Goal: Task Accomplishment & Management: Manage account settings

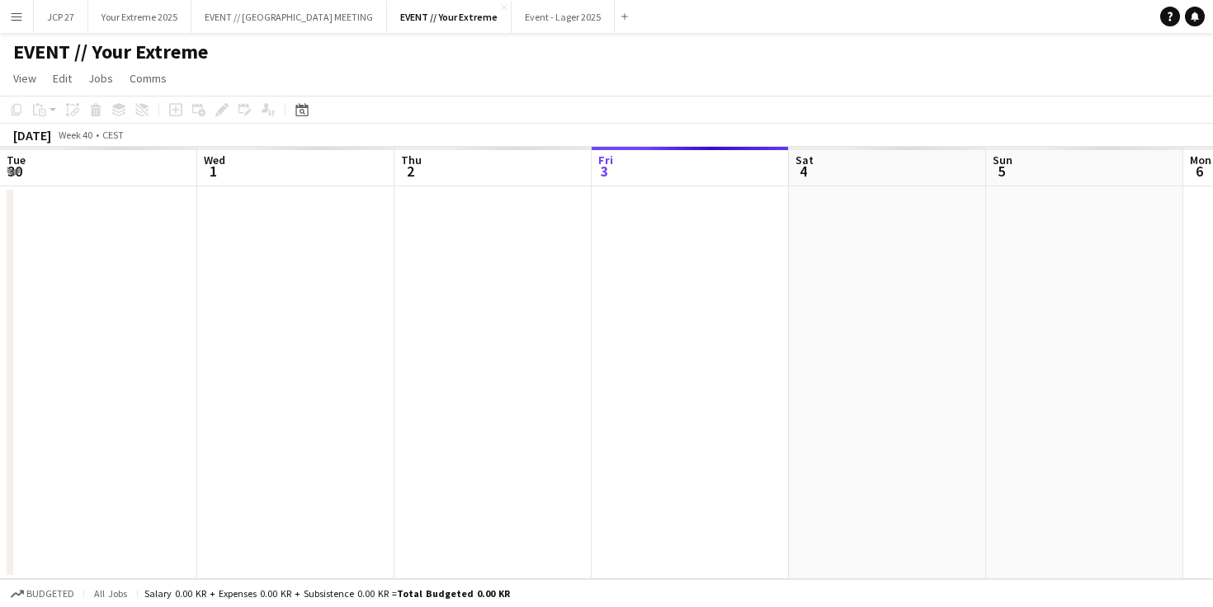
scroll to position [0, 395]
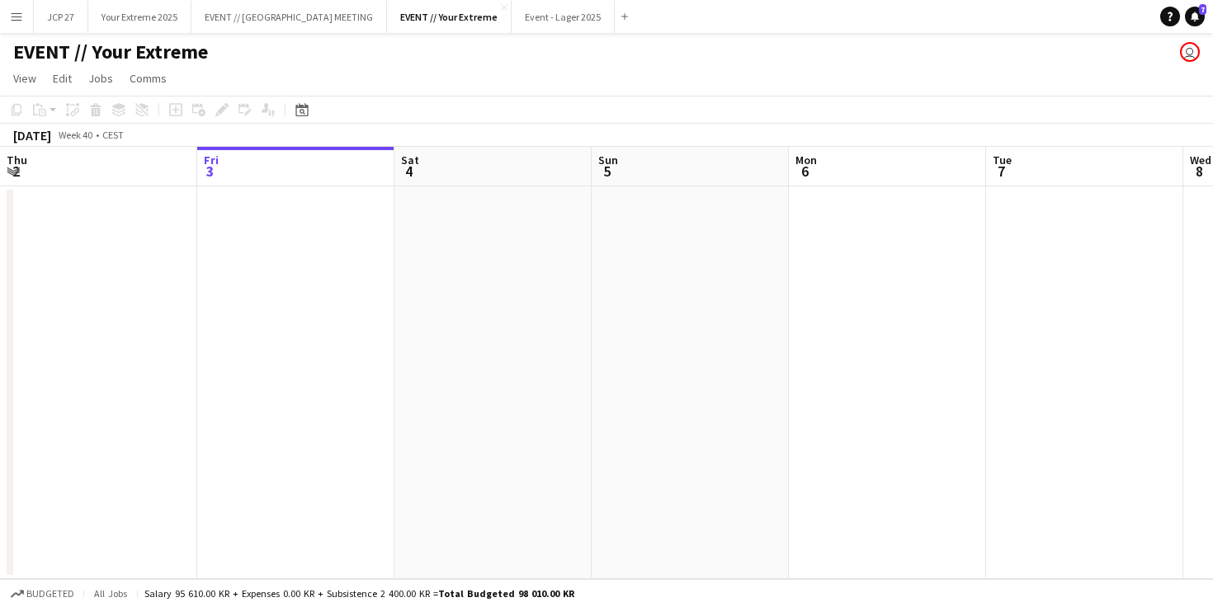
click at [18, 24] on button "Menu" at bounding box center [16, 16] width 33 height 33
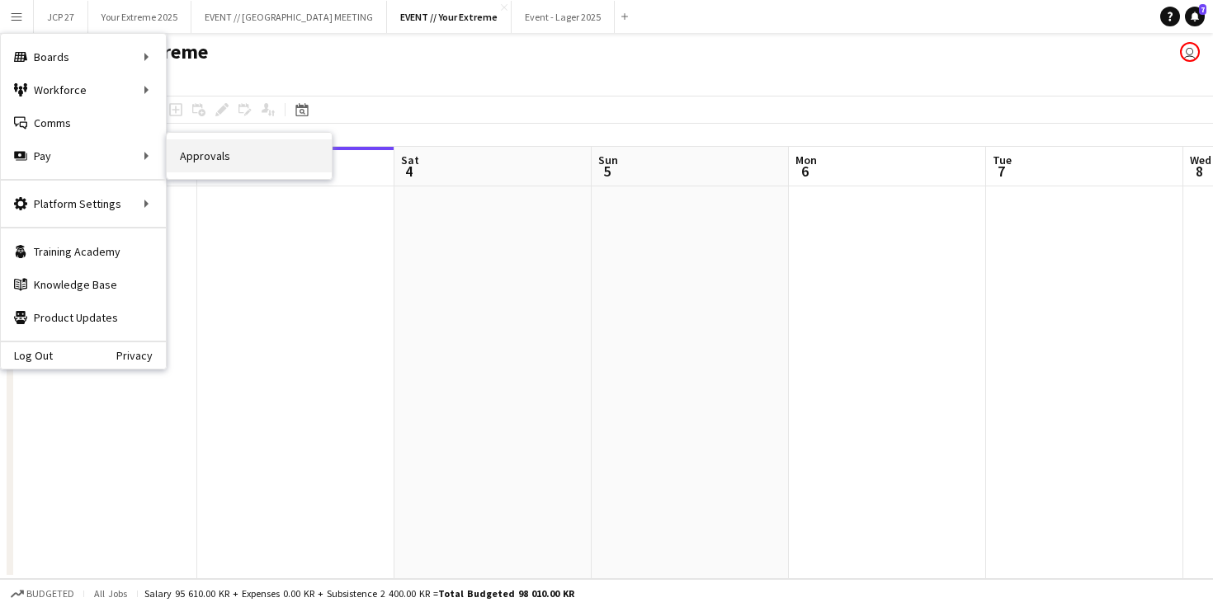
click at [203, 158] on link "Approvals" at bounding box center [249, 155] width 165 height 33
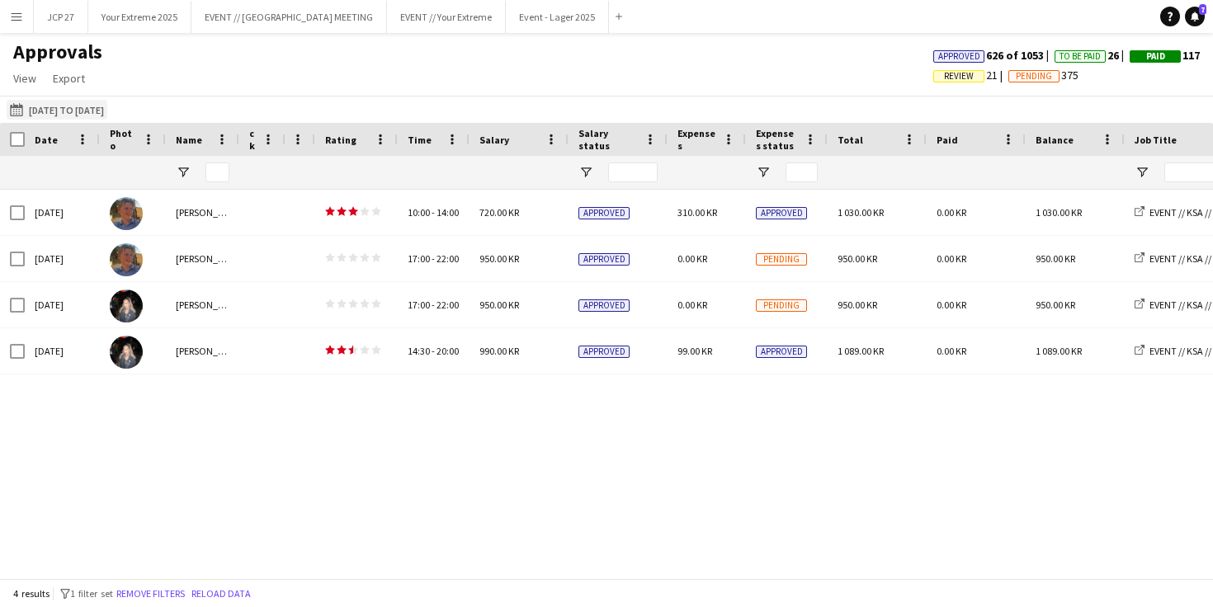
click at [51, 107] on button "[DATE] to [DATE] [DATE] to [DATE]" at bounding box center [57, 110] width 101 height 20
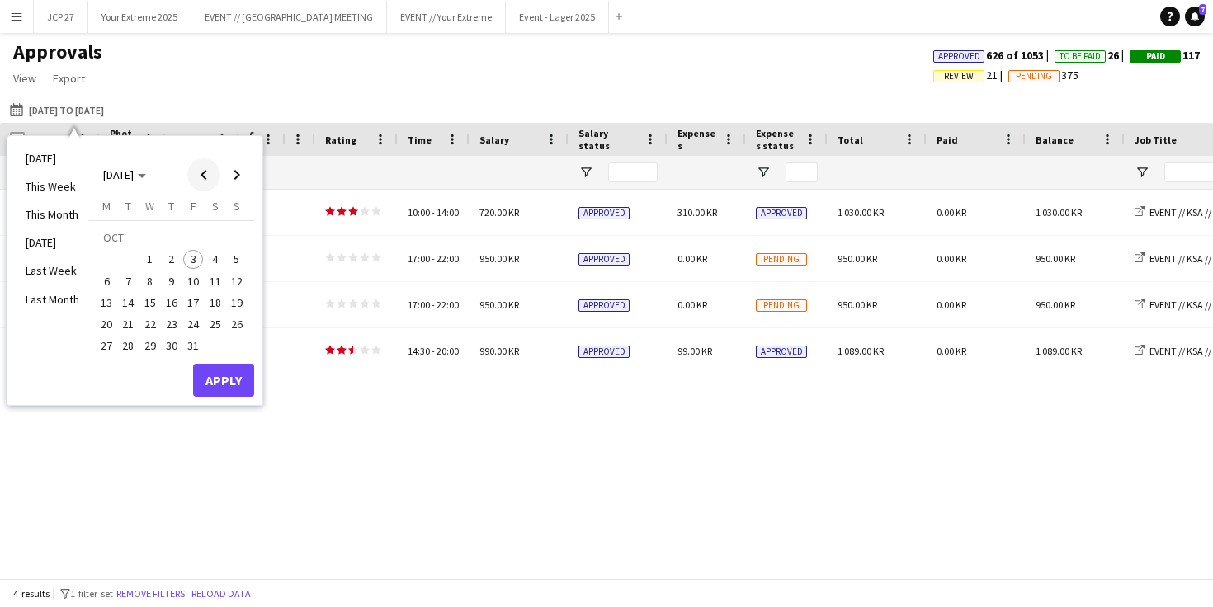
click at [204, 175] on span "Previous month" at bounding box center [203, 174] width 33 height 33
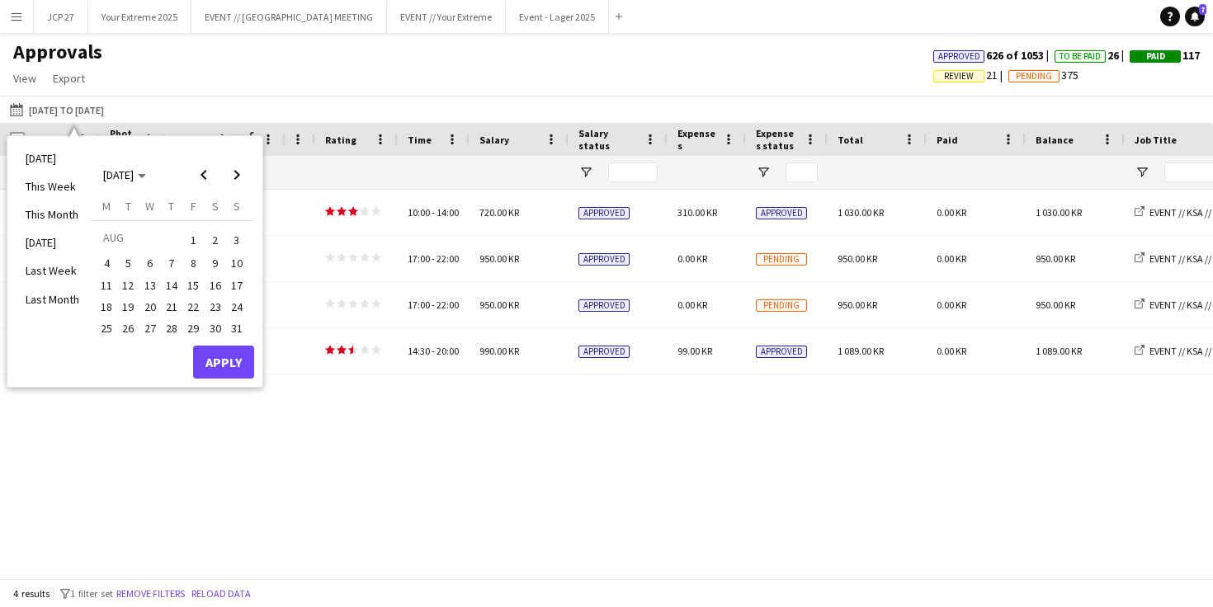
click at [186, 240] on span "1" at bounding box center [193, 240] width 20 height 23
click at [232, 173] on span "Next month" at bounding box center [236, 174] width 33 height 33
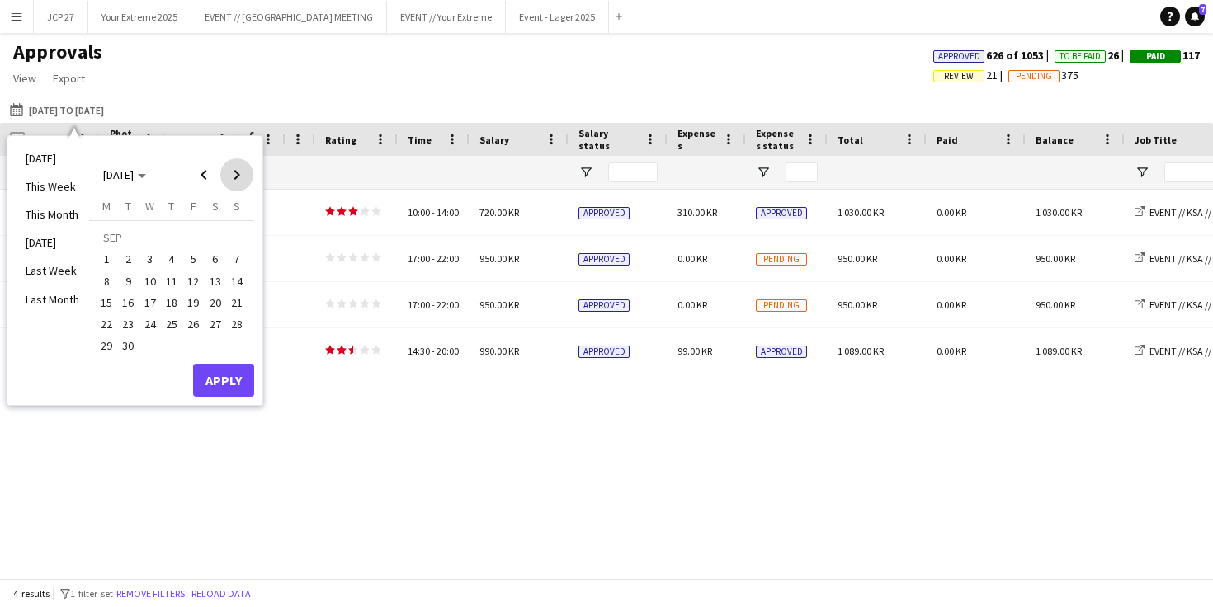
click at [232, 173] on span "Next month" at bounding box center [236, 174] width 33 height 33
click at [196, 258] on span "3" at bounding box center [193, 260] width 20 height 20
click at [230, 371] on button "Apply" at bounding box center [223, 380] width 61 height 33
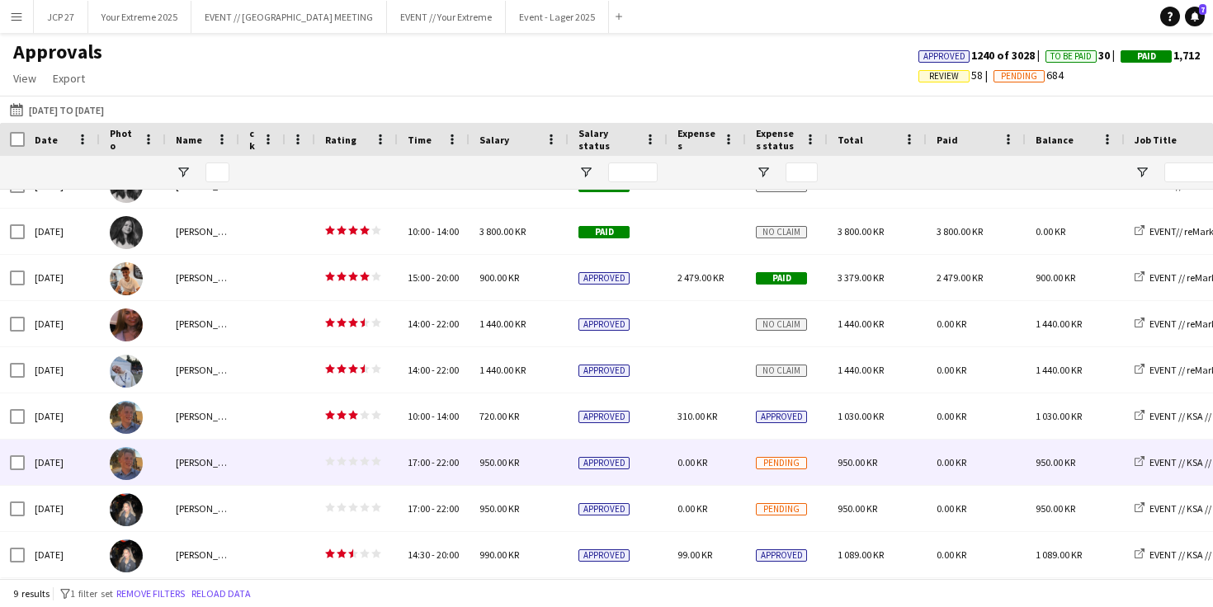
click at [664, 472] on div "Approved" at bounding box center [618, 462] width 99 height 45
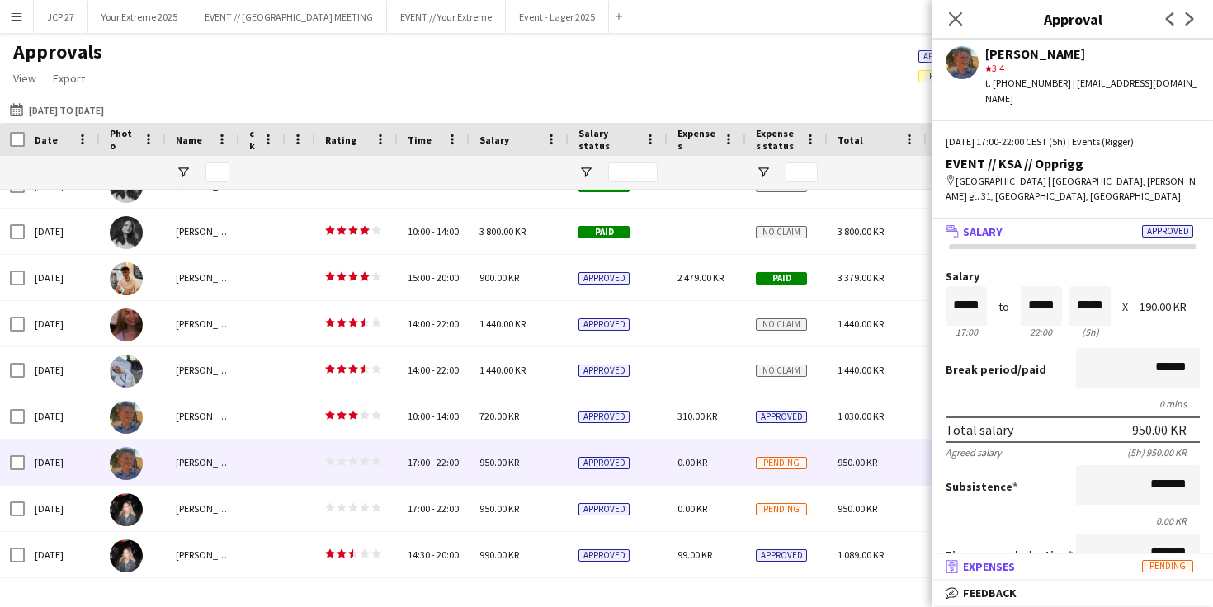
click at [999, 569] on span "Expenses" at bounding box center [989, 567] width 52 height 15
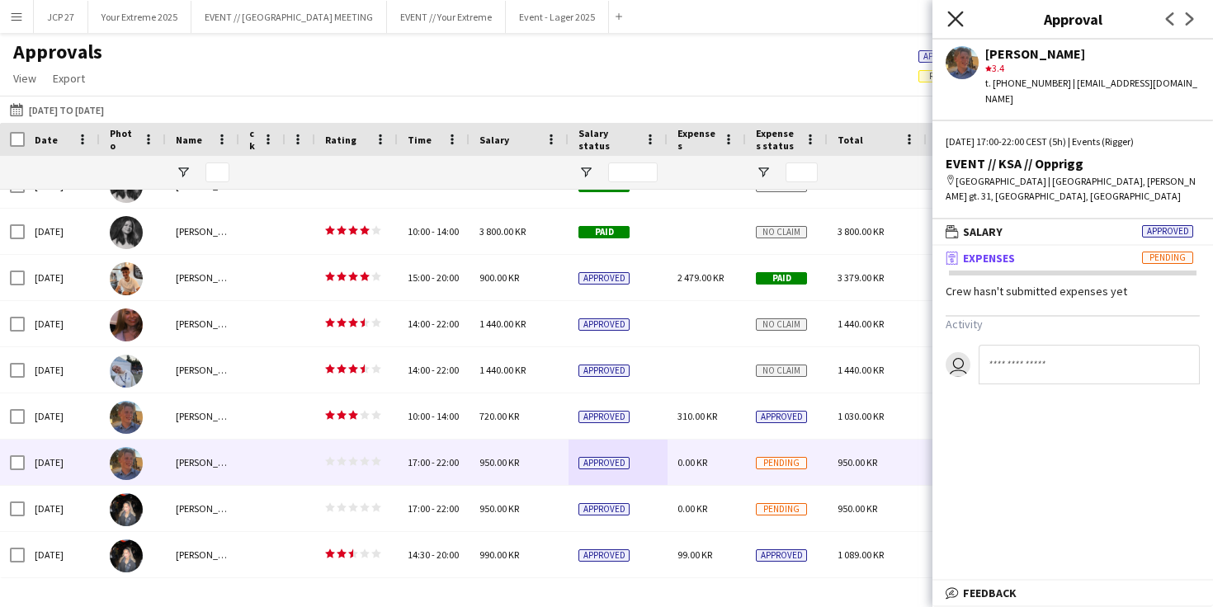
click at [955, 17] on icon "Close pop-in" at bounding box center [956, 19] width 16 height 16
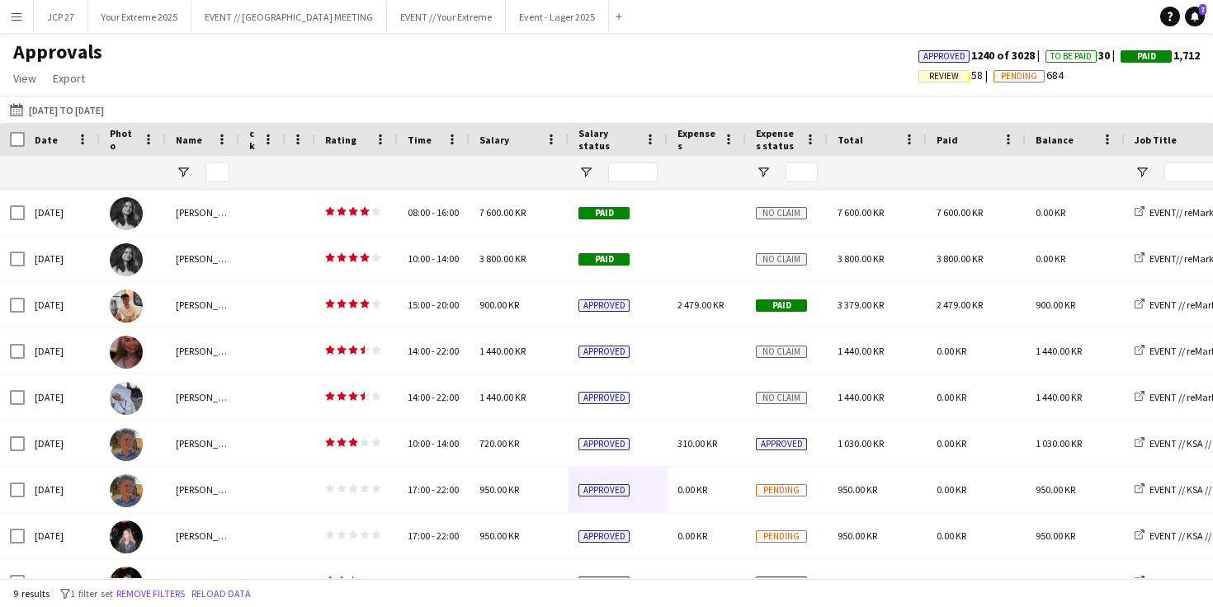
click at [937, 72] on span "Review" at bounding box center [944, 76] width 30 height 11
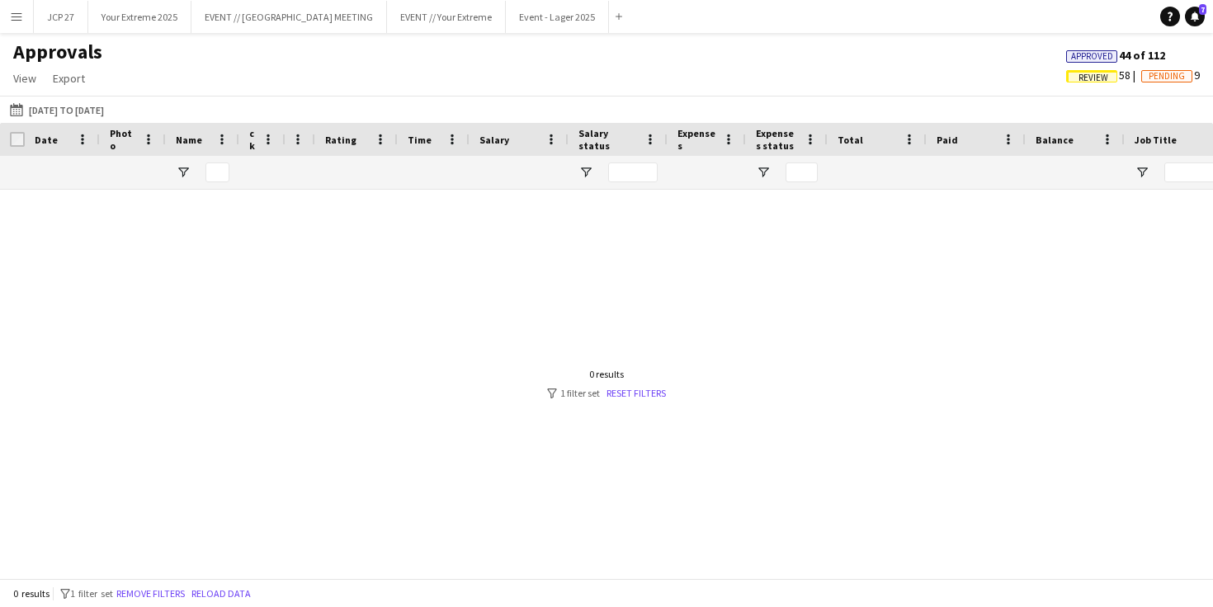
click at [1088, 73] on span "Review" at bounding box center [1094, 78] width 30 height 11
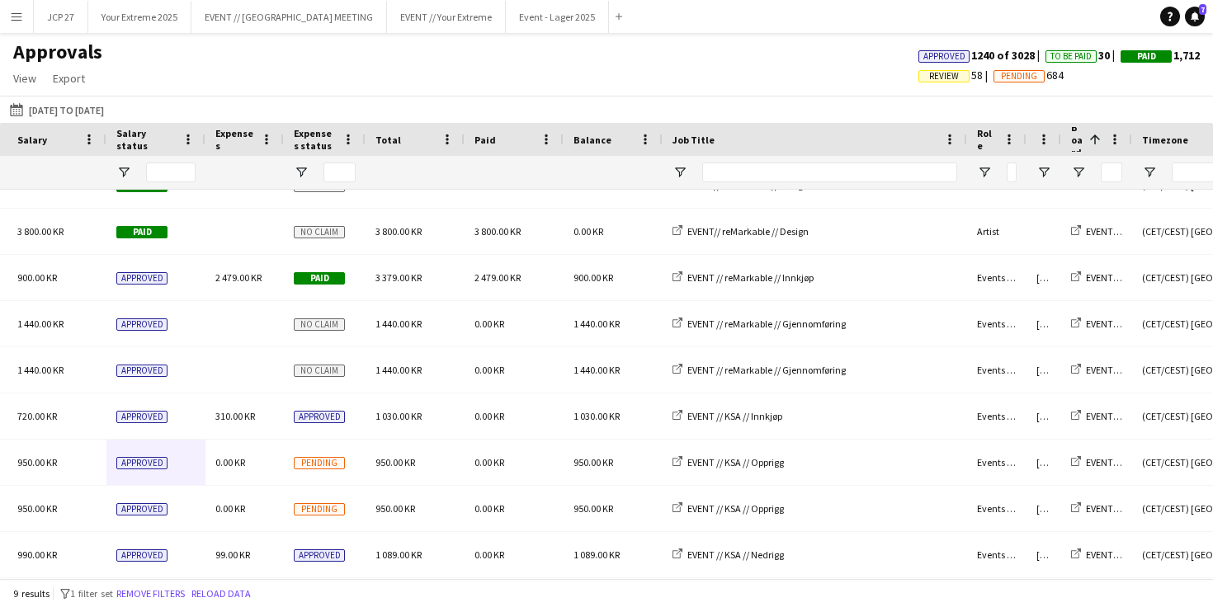
scroll to position [0, 828]
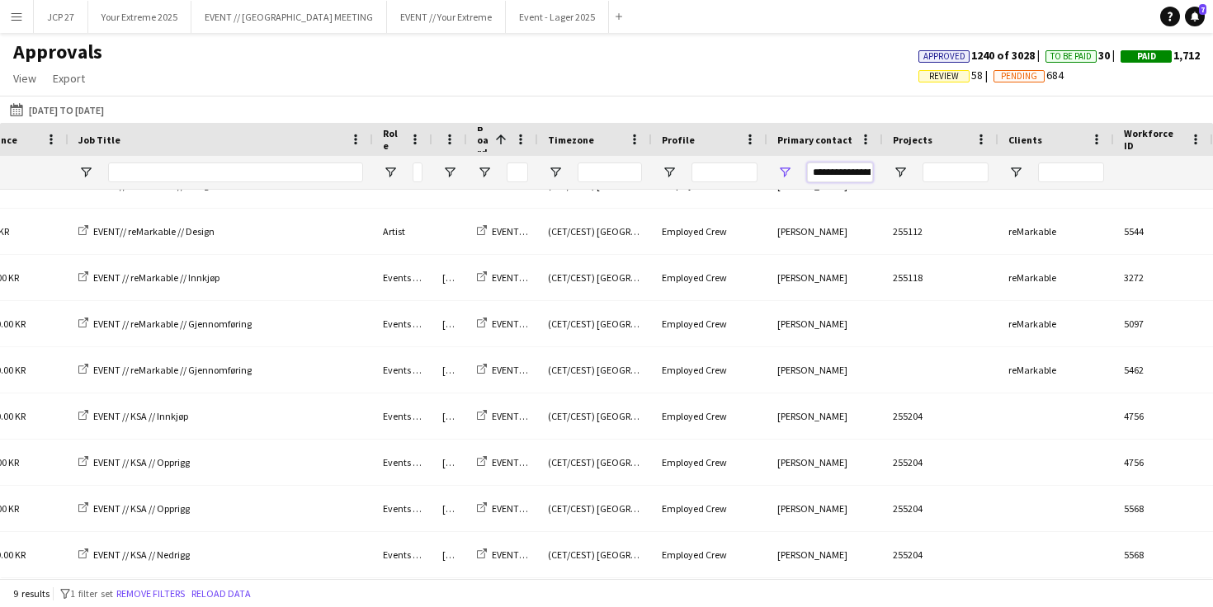
click at [857, 177] on input "**********" at bounding box center [840, 173] width 66 height 20
type input "*"
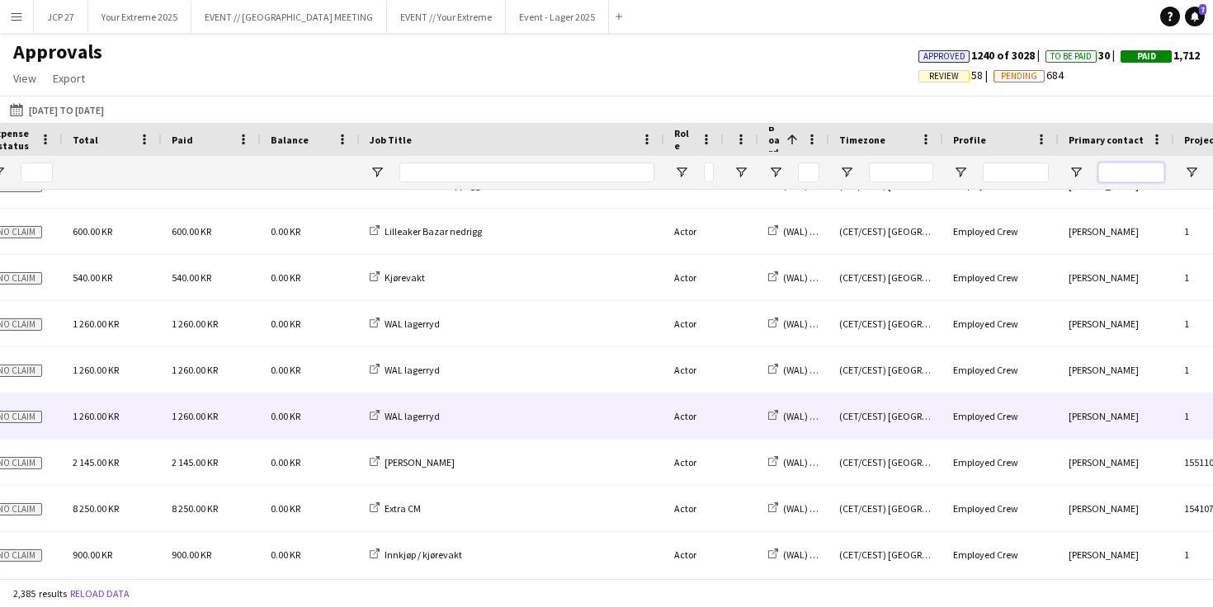
scroll to position [0, 499]
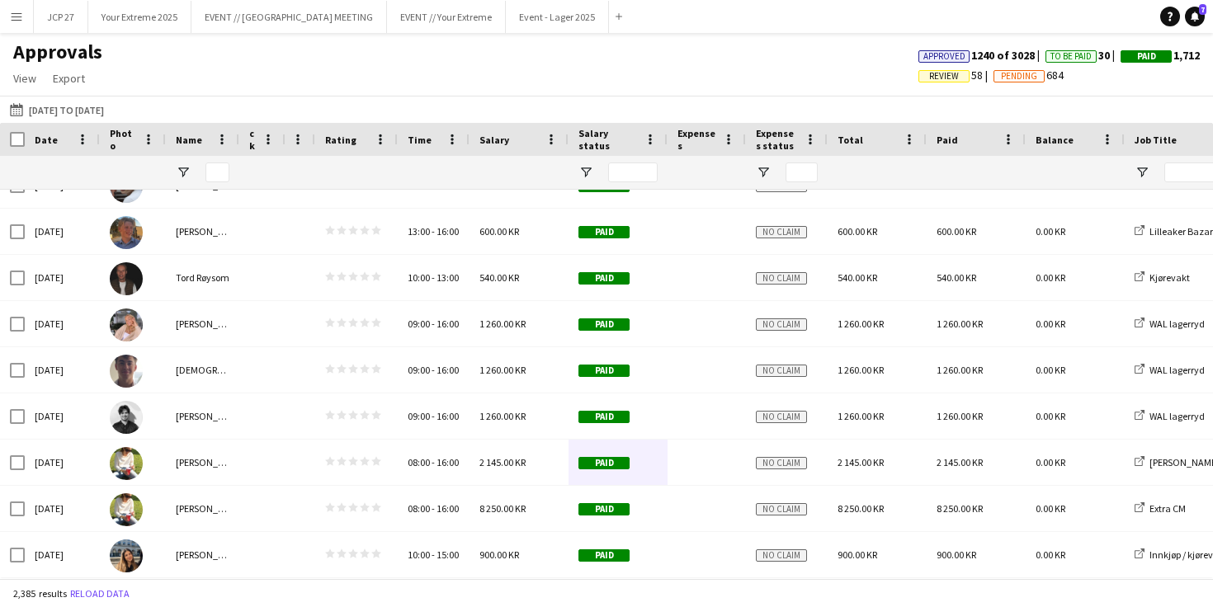
click at [951, 73] on span "Review" at bounding box center [944, 76] width 51 height 12
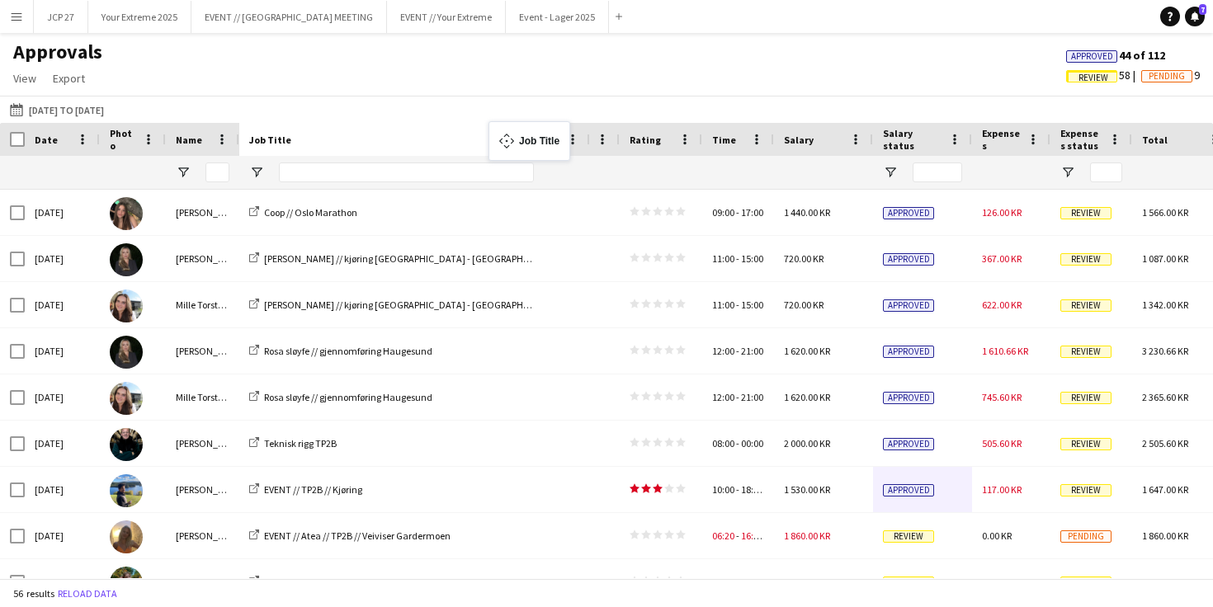
drag, startPoint x: 1149, startPoint y: 140, endPoint x: 497, endPoint y: 131, distance: 652.1
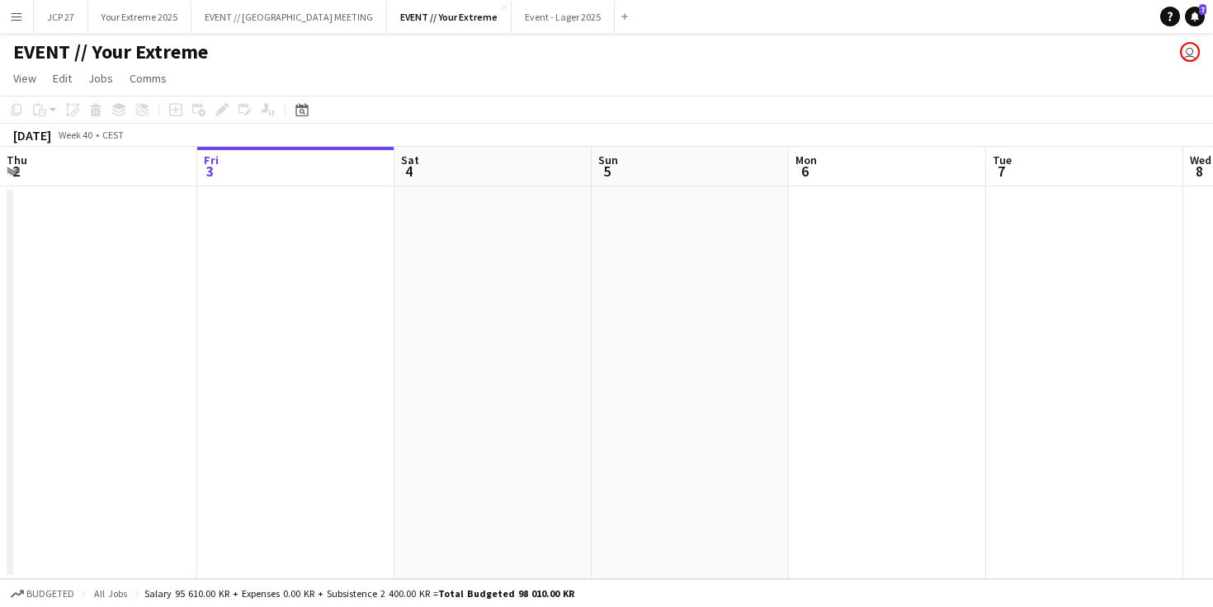
drag, startPoint x: 824, startPoint y: 139, endPoint x: 149, endPoint y: 155, distance: 675.4
click at [21, 18] on app-icon "Menu" at bounding box center [16, 16] width 13 height 13
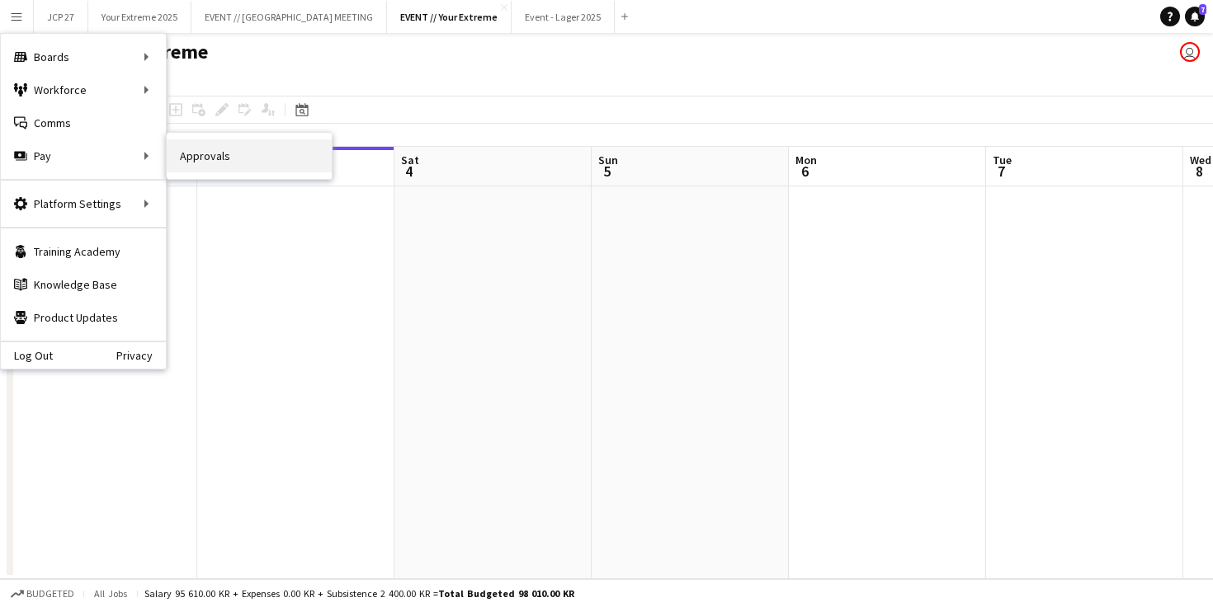
click at [194, 160] on link "Approvals" at bounding box center [249, 155] width 165 height 33
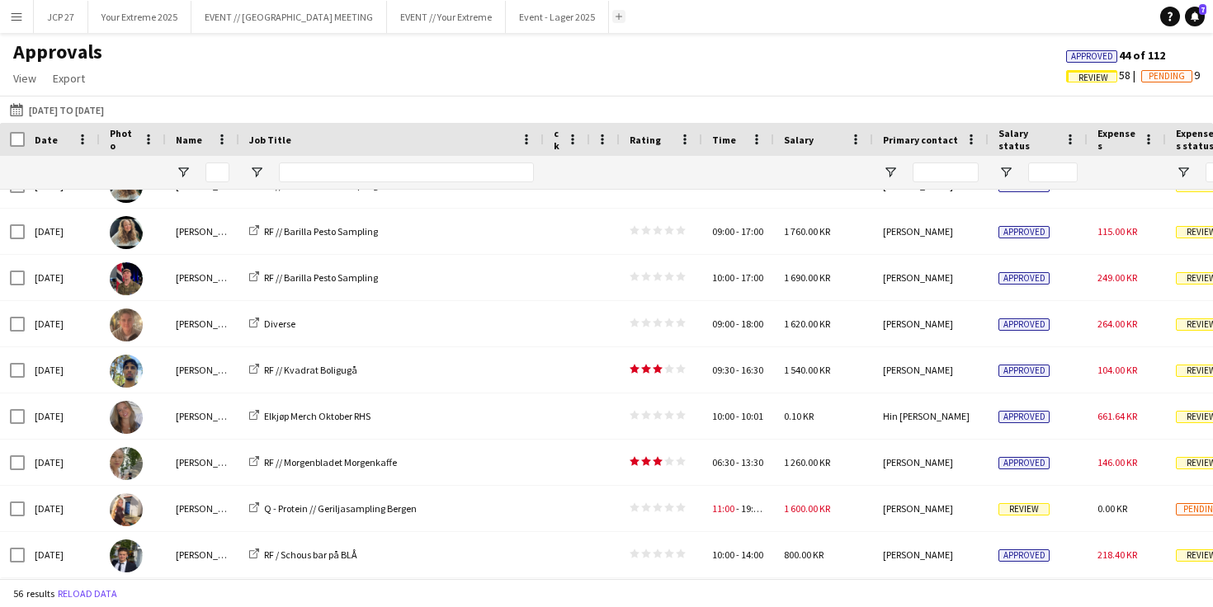
click at [612, 11] on button "Add" at bounding box center [618, 16] width 13 height 13
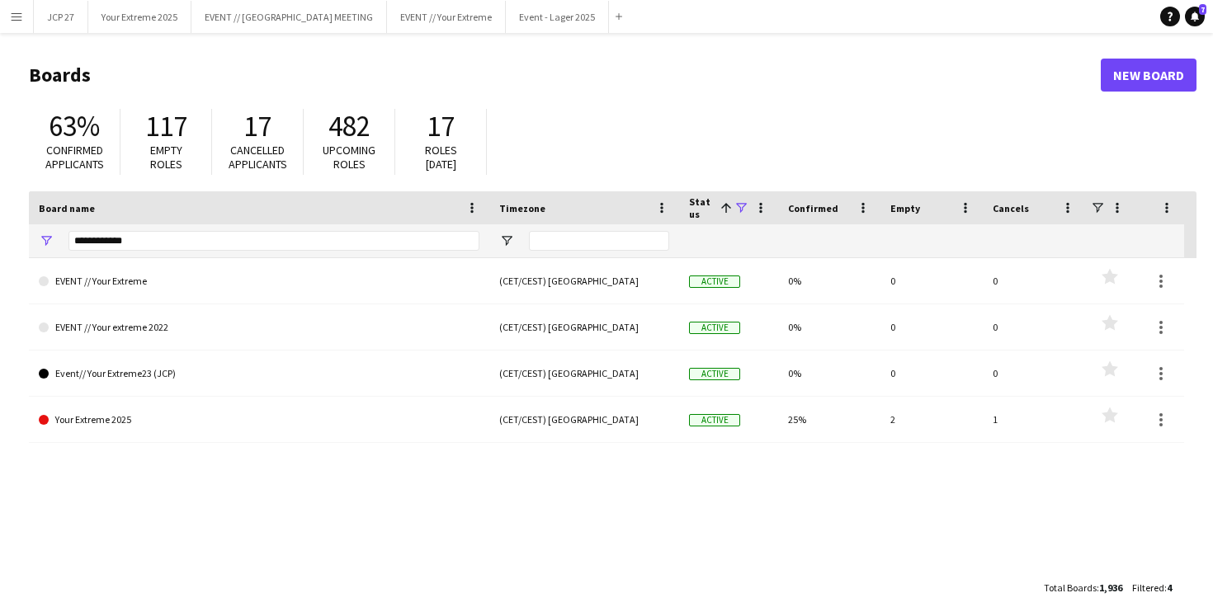
click at [224, 155] on div "17 Cancelled applicants" at bounding box center [258, 142] width 92 height 66
click at [176, 239] on input "**********" at bounding box center [274, 241] width 411 height 20
type input "*"
type input "**********"
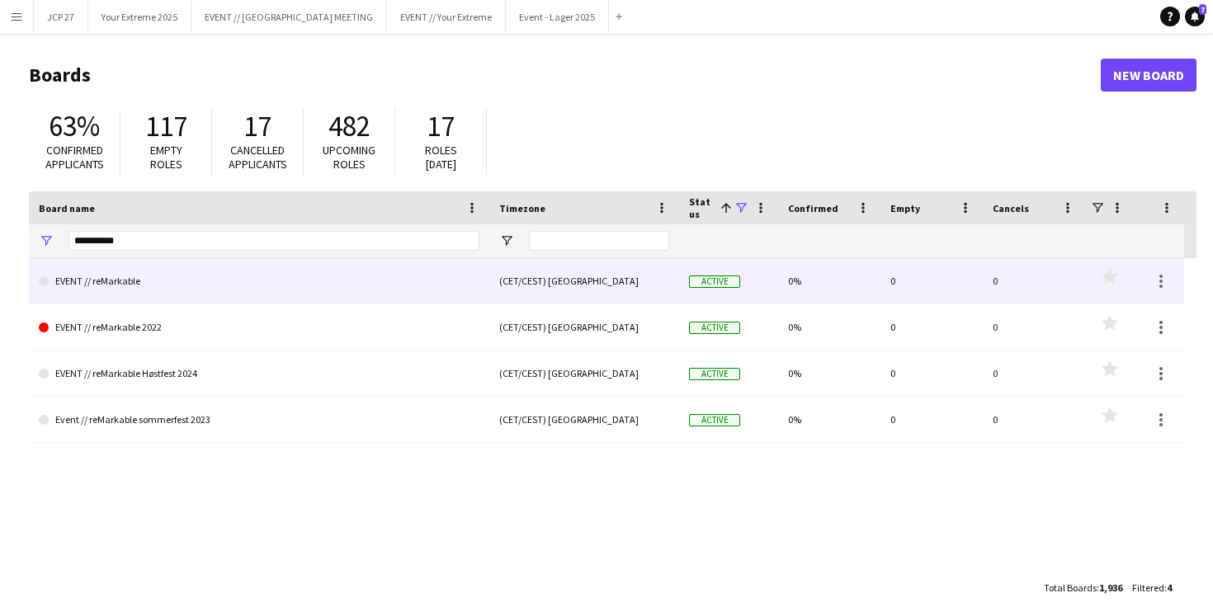
click at [135, 279] on link "EVENT // reMarkable" at bounding box center [259, 281] width 441 height 46
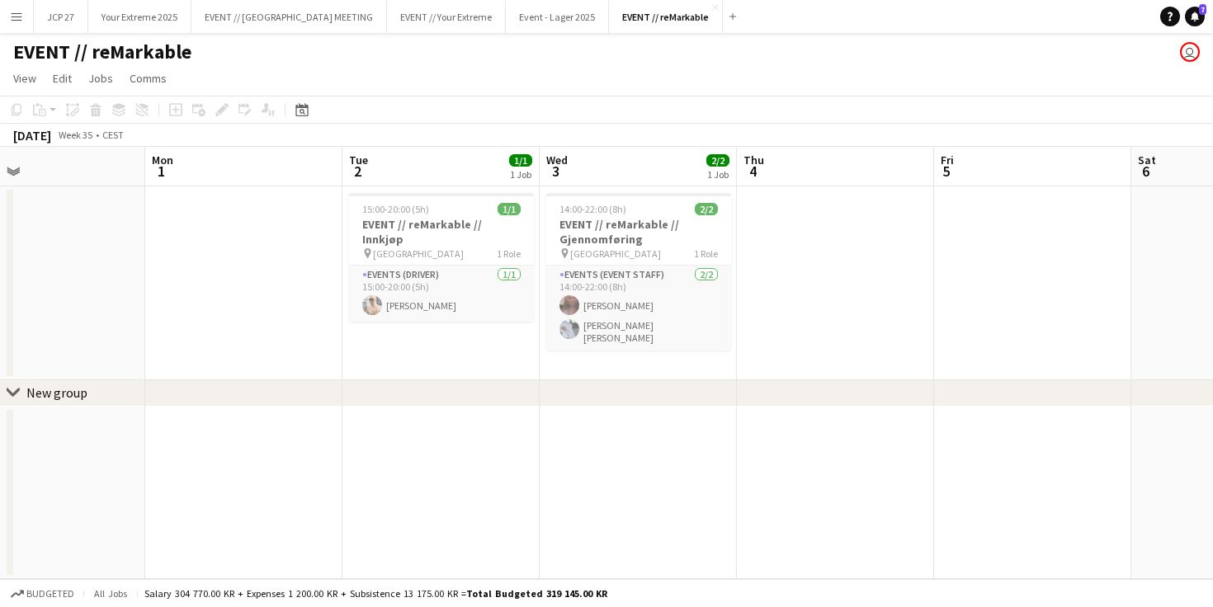
scroll to position [0, 472]
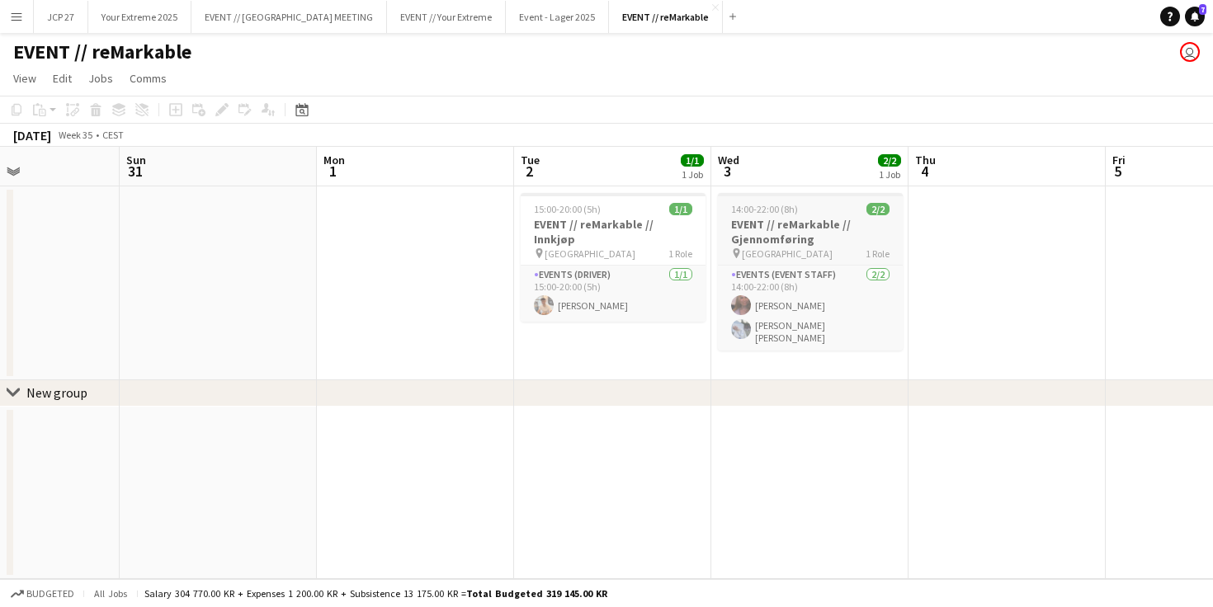
click at [836, 247] on div "pin Oslo 1 Role" at bounding box center [810, 253] width 185 height 13
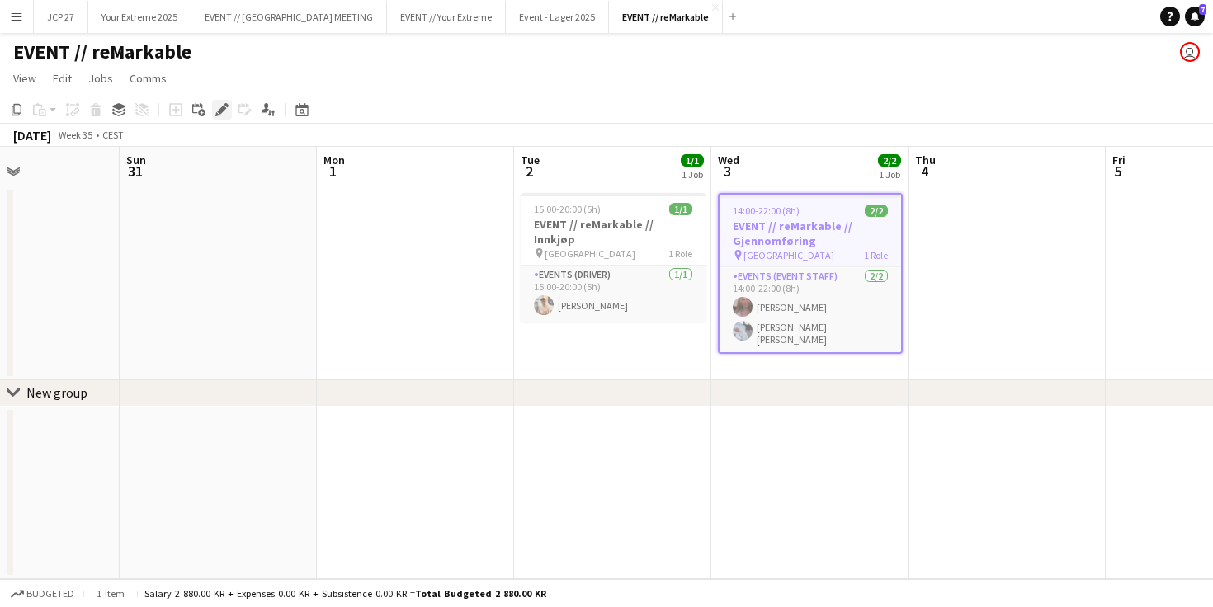
click at [221, 108] on icon at bounding box center [221, 110] width 9 height 9
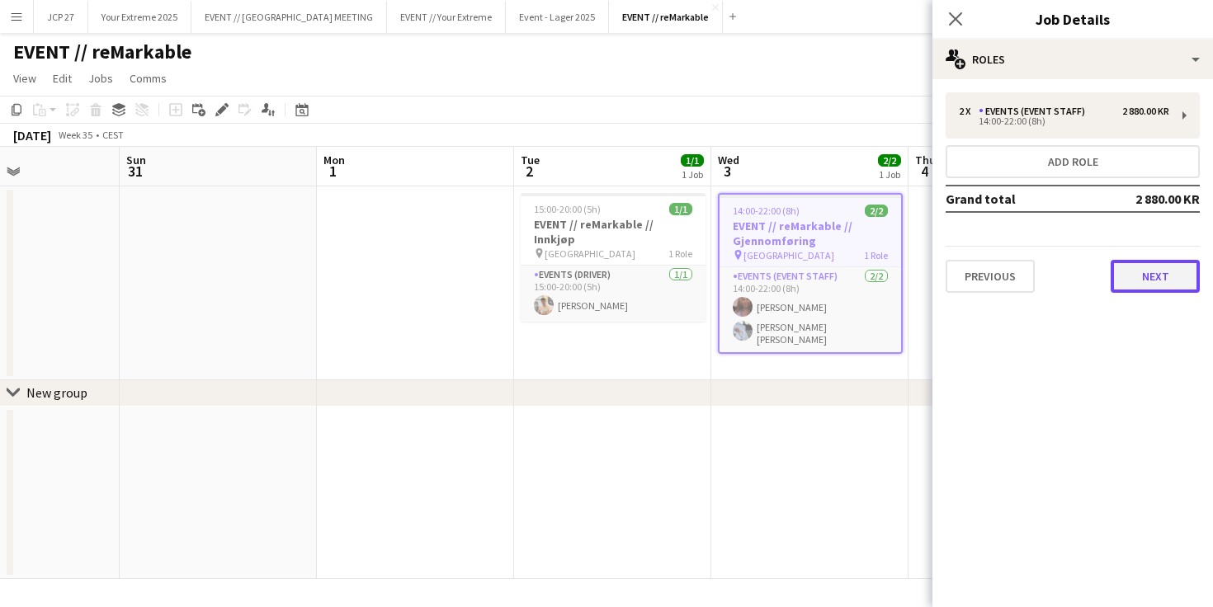
click at [1144, 269] on button "Next" at bounding box center [1155, 276] width 89 height 33
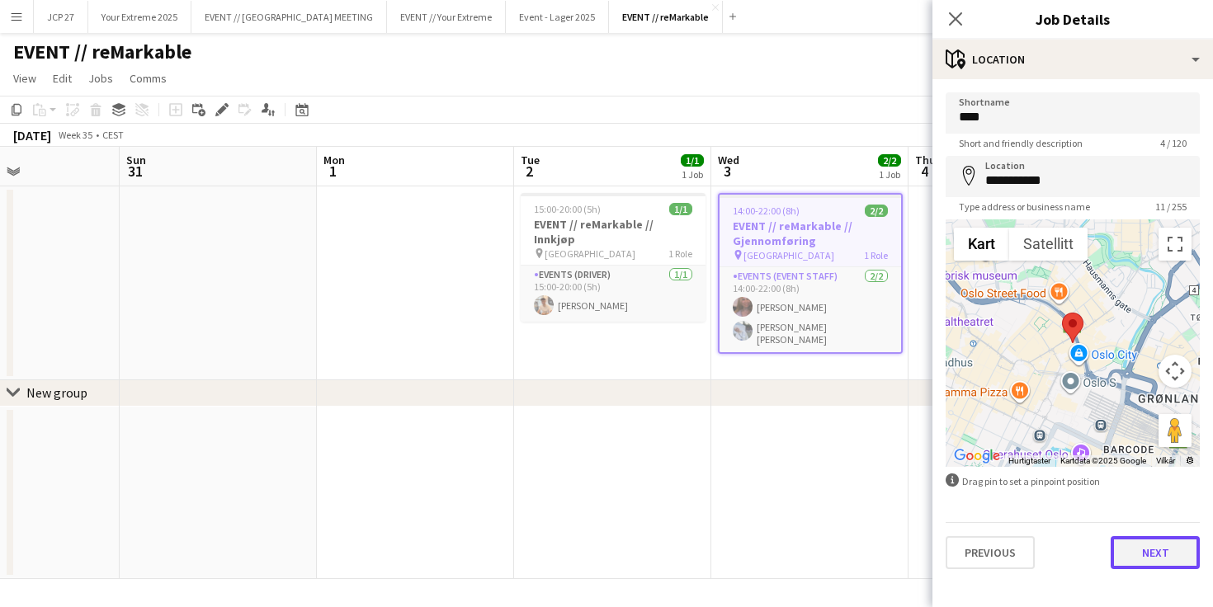
click at [1160, 536] on button "Next" at bounding box center [1155, 552] width 89 height 33
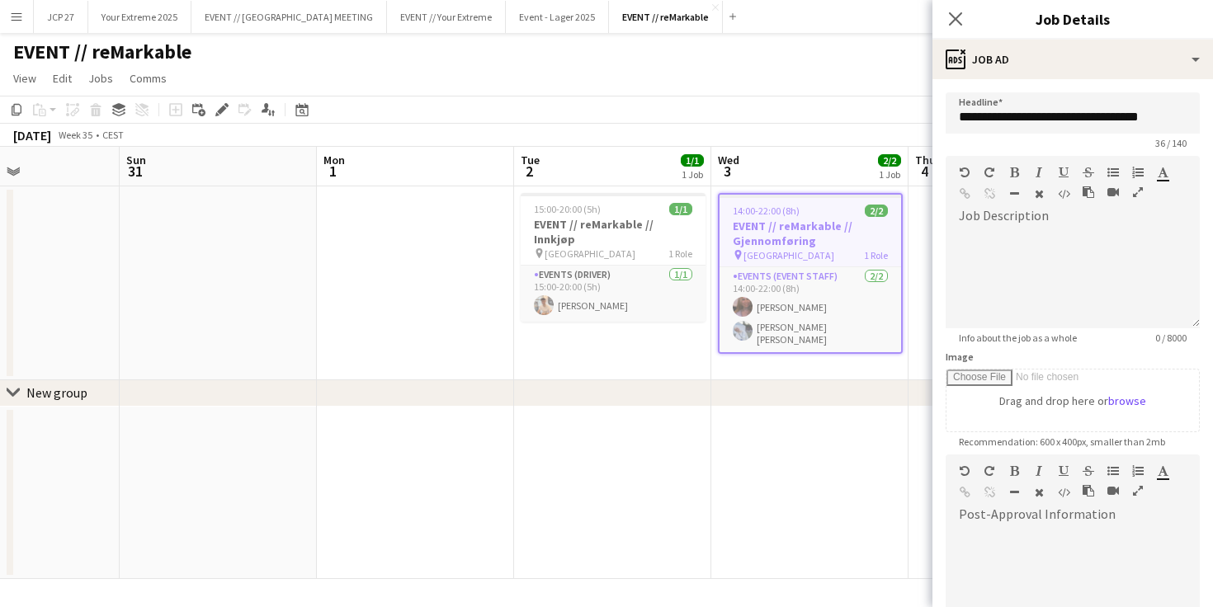
scroll to position [208, 0]
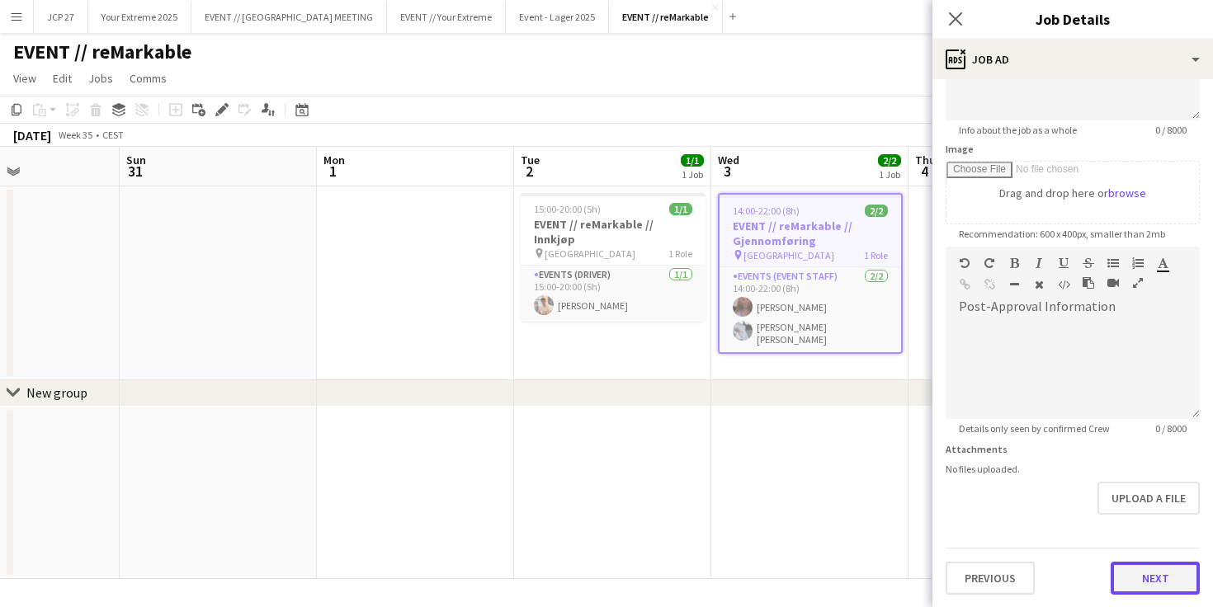
click at [1153, 576] on button "Next" at bounding box center [1155, 578] width 89 height 33
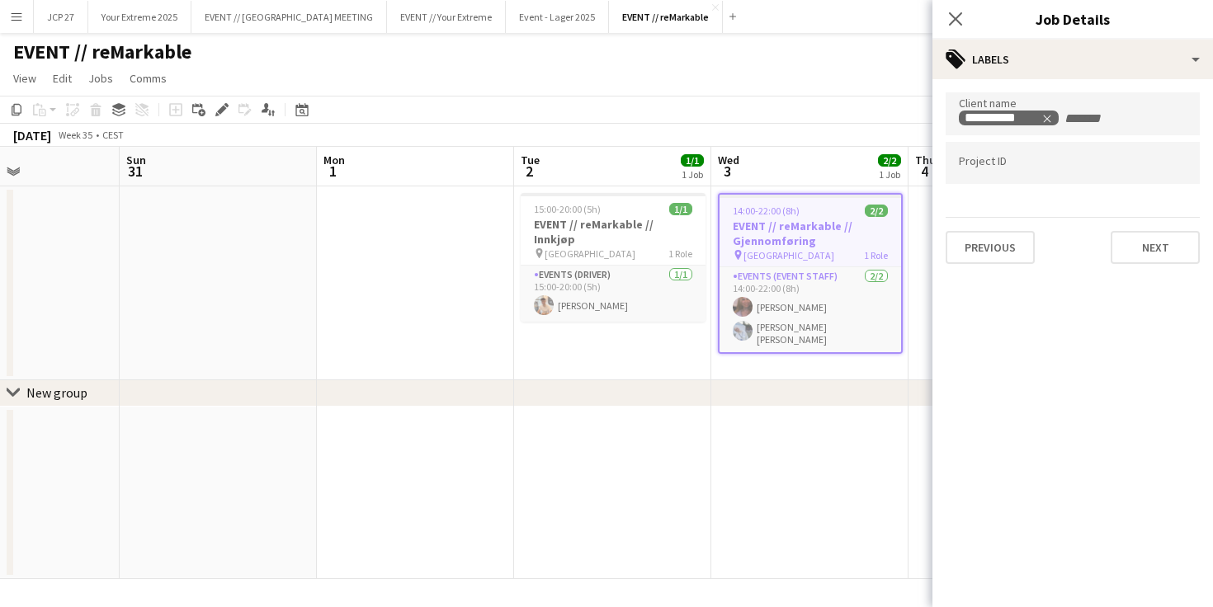
click at [1022, 167] on input "Type to search project ID labels..." at bounding box center [1073, 163] width 228 height 15
type input "******"
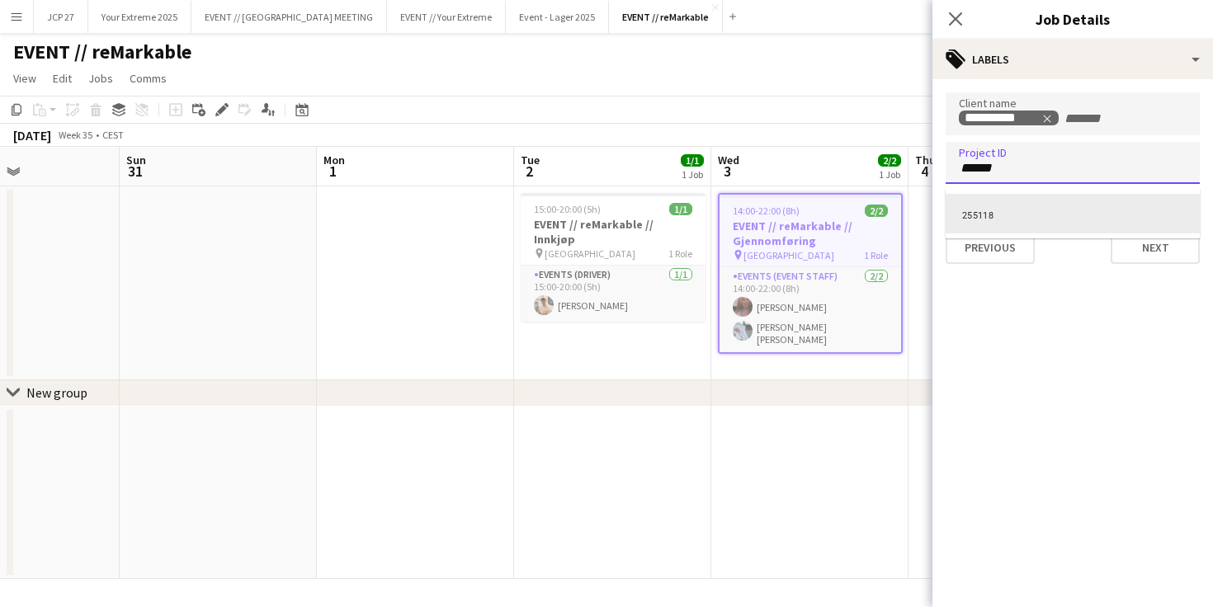
click at [992, 213] on div "255118" at bounding box center [1073, 214] width 254 height 40
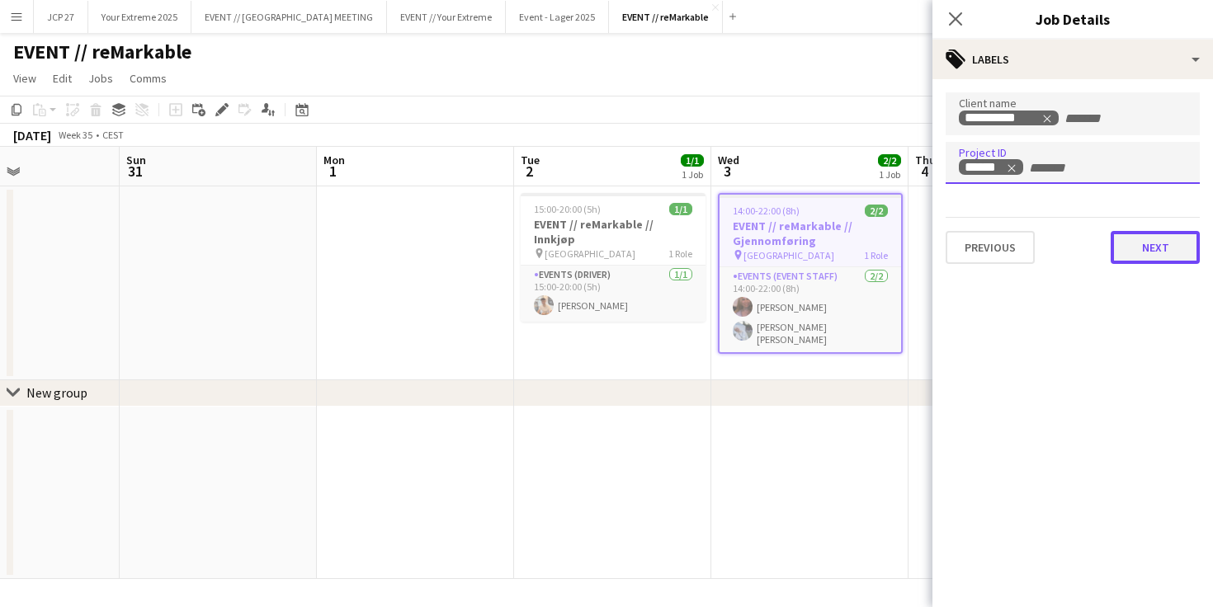
click at [1193, 255] on button "Next" at bounding box center [1155, 247] width 89 height 33
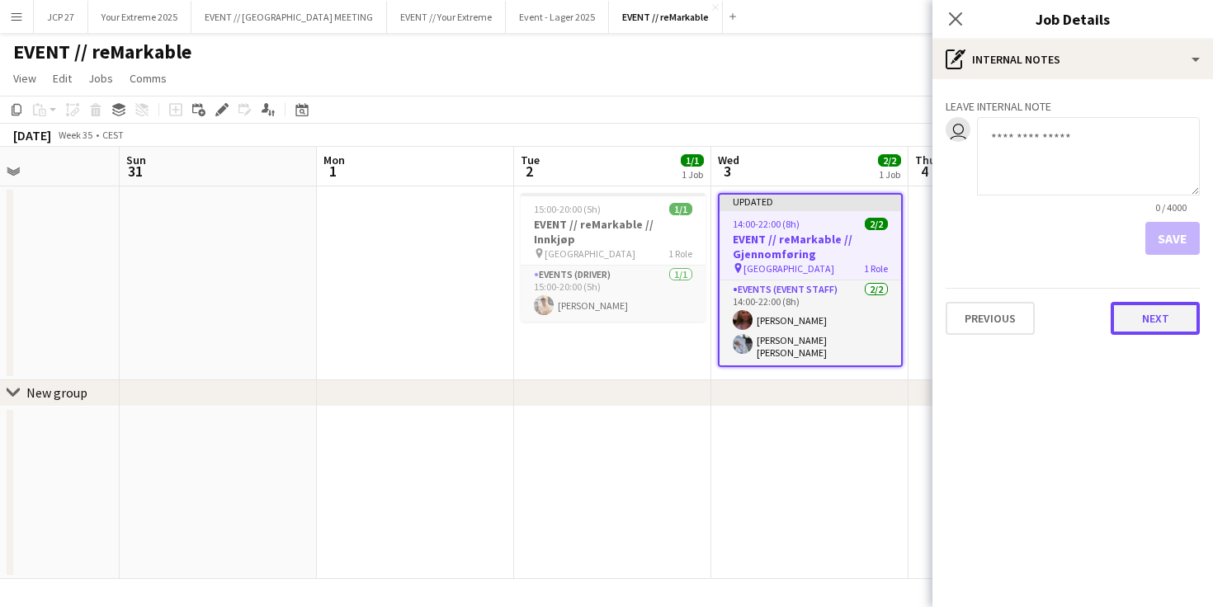
click at [1169, 320] on button "Next" at bounding box center [1155, 318] width 89 height 33
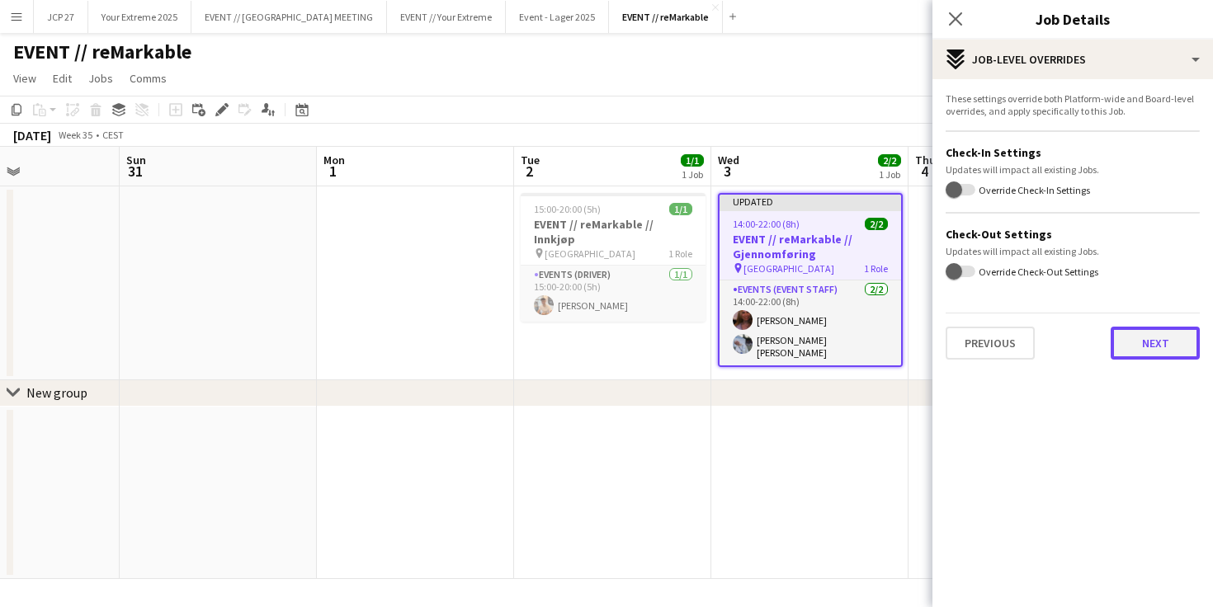
click at [1156, 346] on button "Next" at bounding box center [1155, 343] width 89 height 33
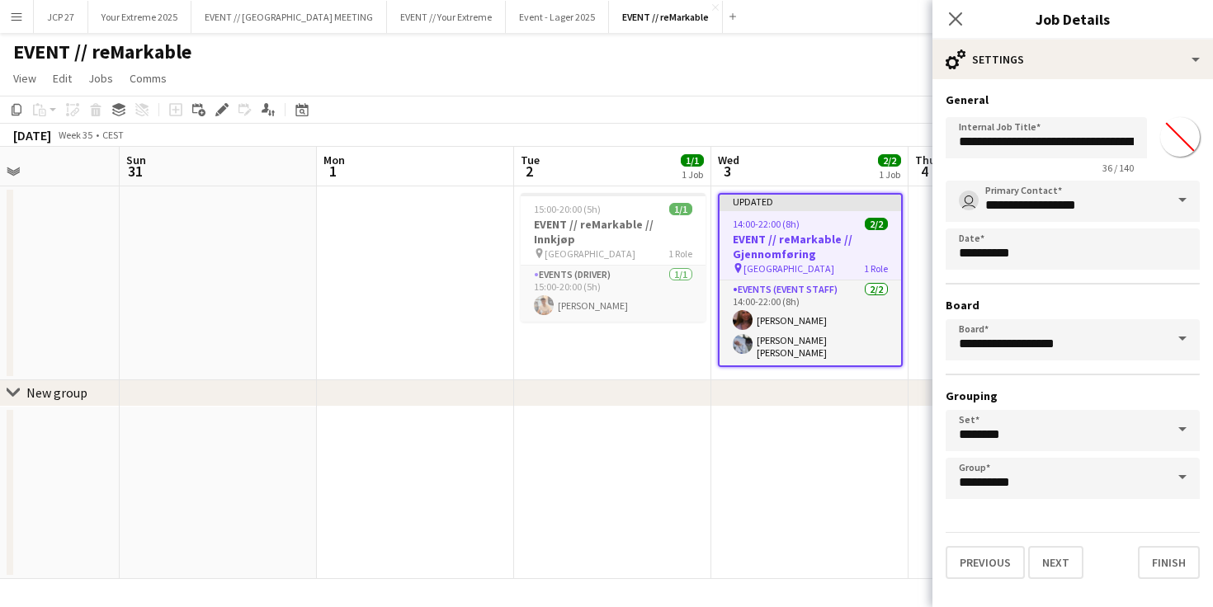
click at [937, 21] on div "Close pop-in" at bounding box center [956, 19] width 46 height 38
click at [952, 21] on icon at bounding box center [956, 19] width 16 height 16
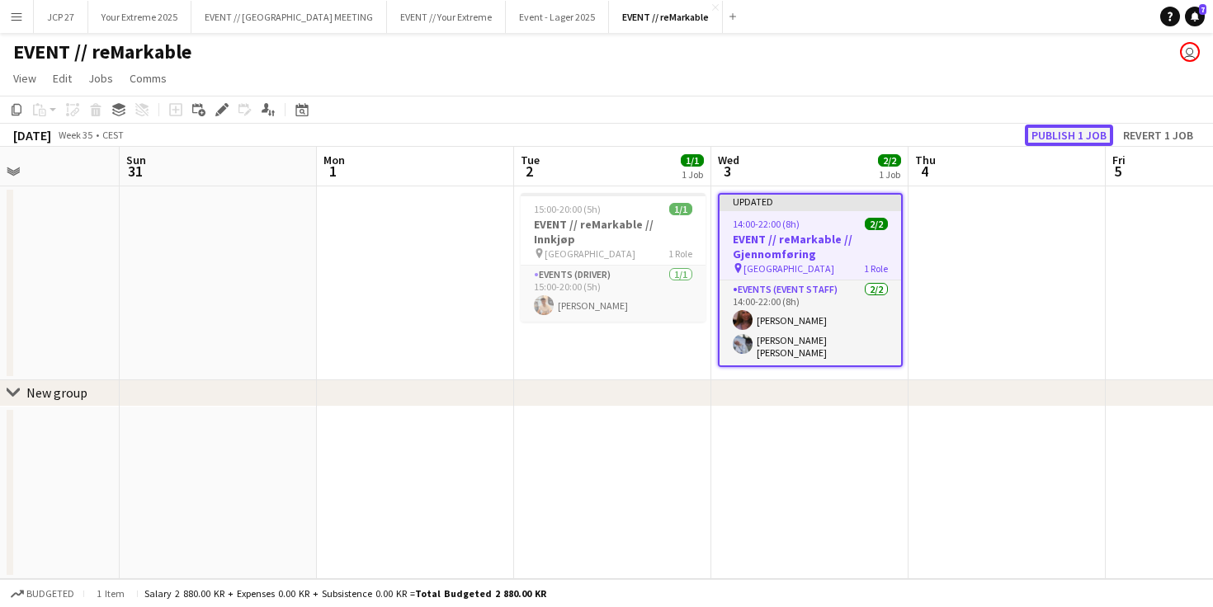
click at [1050, 130] on button "Publish 1 job" at bounding box center [1069, 135] width 88 height 21
